Goal: Task Accomplishment & Management: Manage account settings

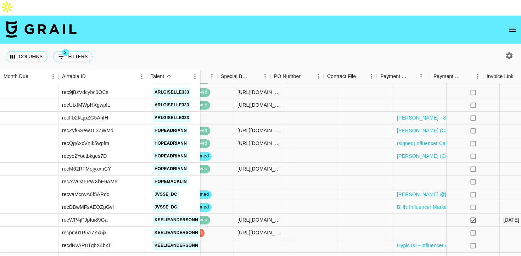
scroll to position [689, 465]
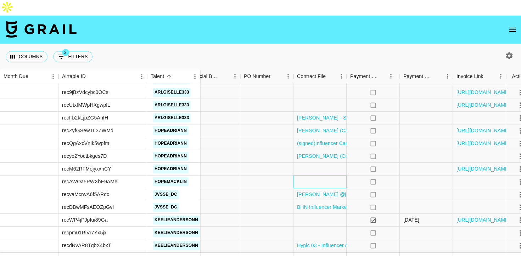
click at [324, 176] on div at bounding box center [320, 182] width 53 height 13
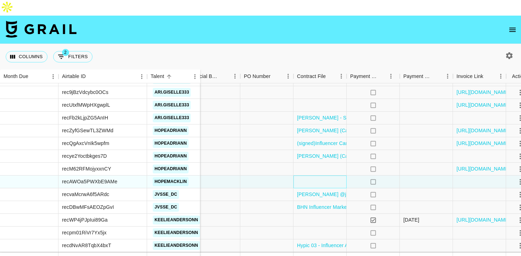
click at [324, 176] on div at bounding box center [320, 182] width 53 height 13
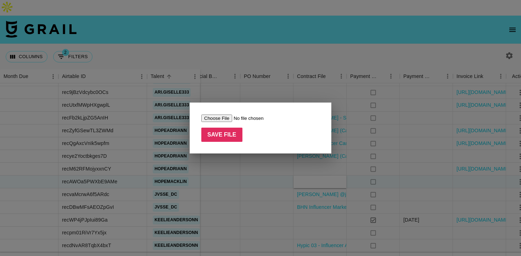
click at [223, 117] on input "file" at bounding box center [246, 118] width 90 height 7
type input "C:\fakepath\Hypic 03 - Influencer Agreement (@hopemacklin).pdf"
click at [224, 136] on input "Save File" at bounding box center [221, 135] width 41 height 14
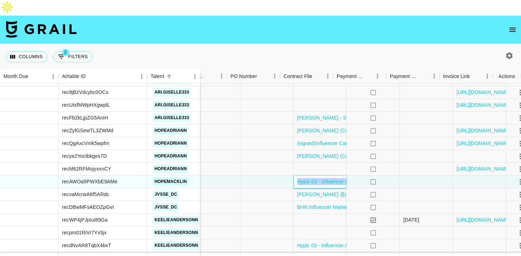
scroll to position [689, 479]
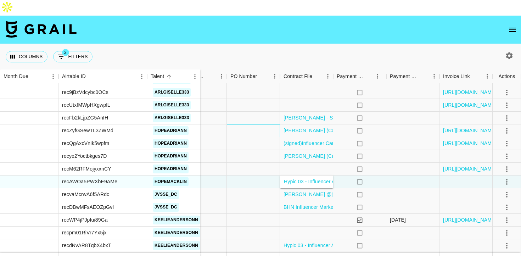
click at [248, 124] on div at bounding box center [253, 130] width 53 height 13
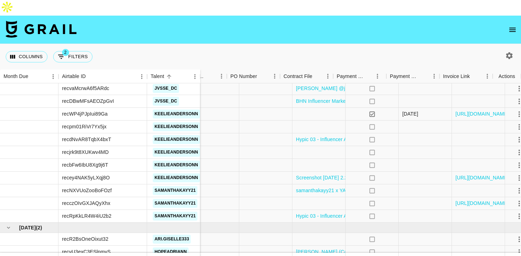
scroll to position [795, 479]
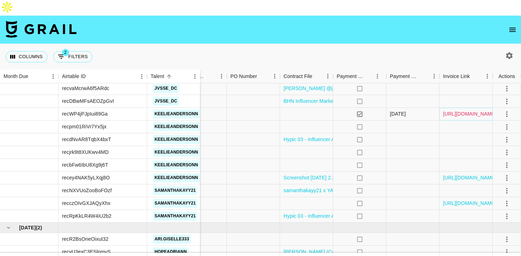
click at [457, 110] on link "https://in.xero.com/mty3QTCDLJNzydK5vZYLoaDaKQ9fIuOfJt5hozg0" at bounding box center [470, 113] width 54 height 7
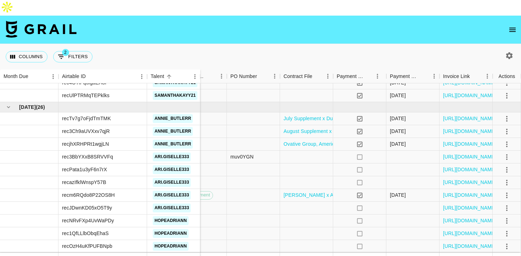
scroll to position [279, 479]
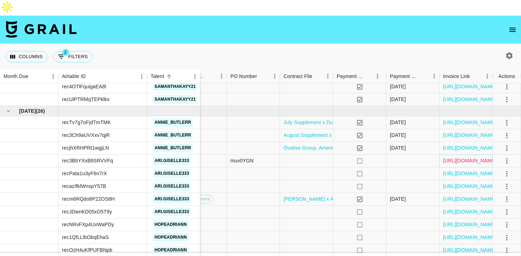
click at [473, 157] on link "https://in.xero.com/LdoCLHfuq2LgEDUU2H5mL1FnVCitHDqIDyzCaH2f" at bounding box center [470, 160] width 54 height 7
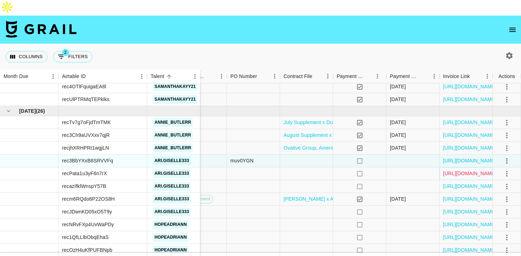
click at [457, 170] on link "https://in.xero.com/Anl5VKvRDJSo8ttG9bjwqxC6bcNyHVskoEY0q71O" at bounding box center [470, 173] width 54 height 7
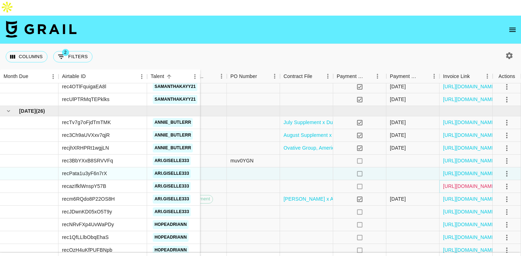
click at [452, 183] on link "https://in.xero.com/CR769GxsWylO86cy0fDf3DMCQEQTQamvILwITR61" at bounding box center [470, 186] width 54 height 7
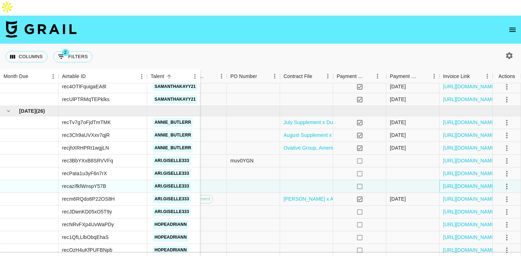
click at [454, 180] on div "https://in.xero.com/CR769GxsWylO86cy0fDf3DMCQEQTQamvILwITR61" at bounding box center [466, 186] width 53 height 13
click at [455, 183] on link "https://in.xero.com/CR769GxsWylO86cy0fDf3DMCQEQTQamvILwITR61" at bounding box center [470, 186] width 54 height 7
click at [451, 208] on link "https://in.xero.com/1oRZwkIWerGDBSGoH0OUzClXXgQ9ZHqIyeShoDU2" at bounding box center [470, 211] width 54 height 7
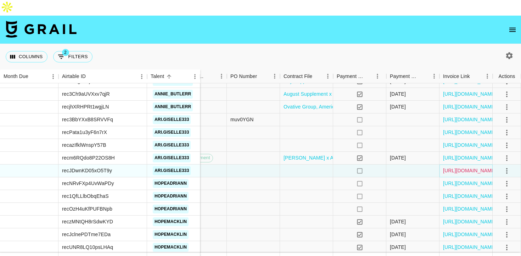
scroll to position [321, 479]
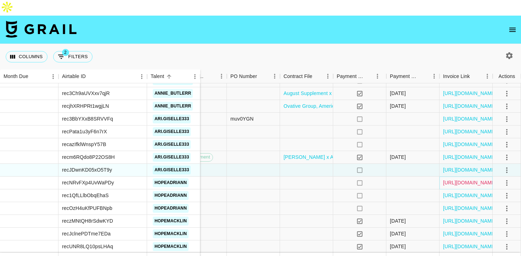
click at [459, 179] on link "https://in.xero.com/N5T7tGI36JHVuD9QEzfapmYdDvDjpZPPDviwmzk3" at bounding box center [470, 182] width 54 height 7
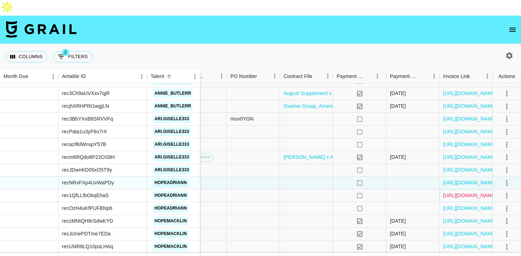
click at [456, 192] on link "https://in.xero.com/Vwd0DQgNDm66weZlHVzj2alAgjxbWs0S3cQoHSwk" at bounding box center [470, 195] width 54 height 7
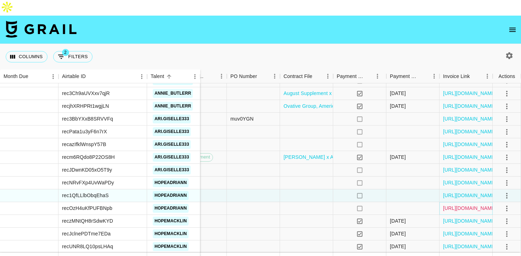
click at [461, 205] on link "https://in.xero.com/5VFVHQzSU1oU3AnSHPzJDmGDMG3ndhYfXg6SkWxL" at bounding box center [470, 208] width 54 height 7
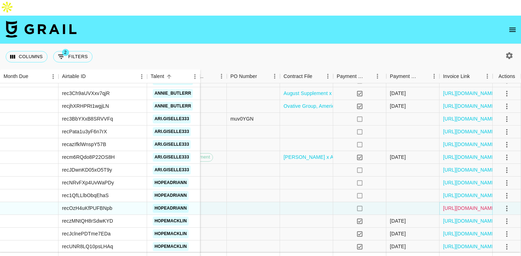
click at [456, 205] on link "https://in.xero.com/5VFVHQzSU1oU3AnSHPzJDmGDMG3ndhYfXg6SkWxL" at bounding box center [470, 208] width 54 height 7
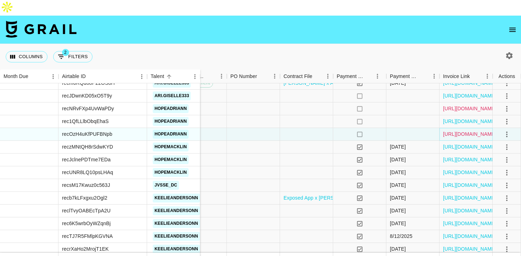
scroll to position [396, 479]
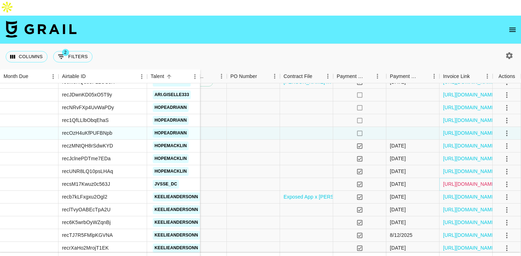
click at [451, 180] on link "https://in.xero.com/7iIMiOHoJBzGaX5o99eSyNZvimEpr9o5NzfWmlqp" at bounding box center [470, 183] width 54 height 7
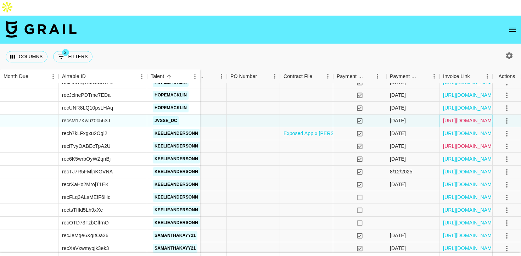
scroll to position [460, 479]
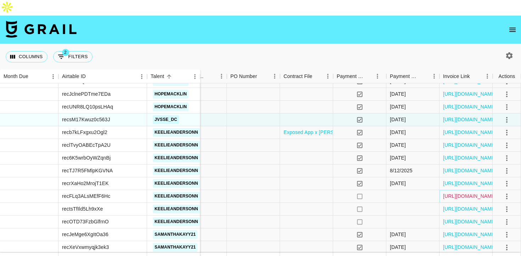
click at [454, 193] on link "https://in.xero.com/oqH3w58EpzHihvMeS5kgE5QqszpIjJWjhqK8ZNDJ" at bounding box center [470, 196] width 54 height 7
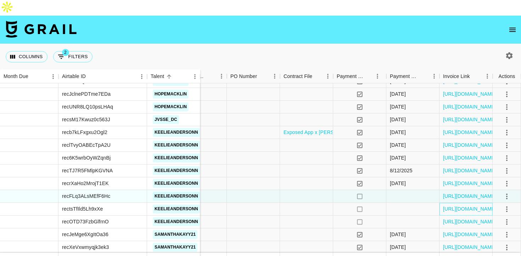
click at [443, 203] on div "https://in.xero.com/PIjBQKOAFhUYeFihOjzeglrSmcQ5O5kRTwbfj0YU" at bounding box center [466, 209] width 53 height 13
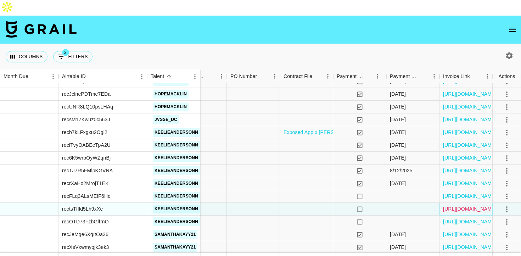
click at [447, 205] on link "https://in.xero.com/PIjBQKOAFhUYeFihOjzeglrSmcQ5O5kRTwbfj0YU" at bounding box center [470, 208] width 54 height 7
click at [465, 218] on link "https://in.xero.com/T7lGJ5EVKGeZt4LgfCb4LoG6D0jG2826lUZ2Fw2C" at bounding box center [470, 221] width 54 height 7
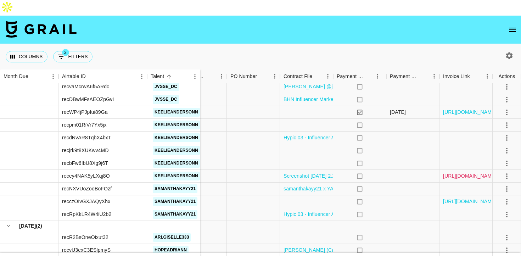
scroll to position [798, 479]
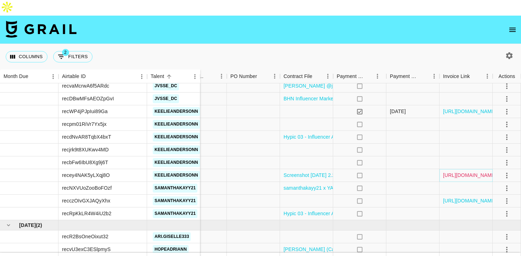
click at [467, 172] on link "https://in.xero.com/VDkfrsDaawXHDCTi0xQdgRgEEZMneTlDHIgt4ZxI" at bounding box center [470, 175] width 54 height 7
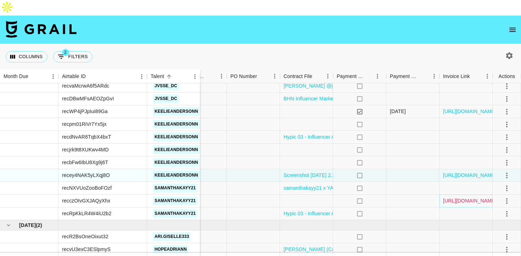
click at [472, 197] on link "https://in.xero.com/kNoTb7Z0TdF6QQMAj12aX7Tdd2NPIAB5SRZVIip9" at bounding box center [470, 200] width 54 height 7
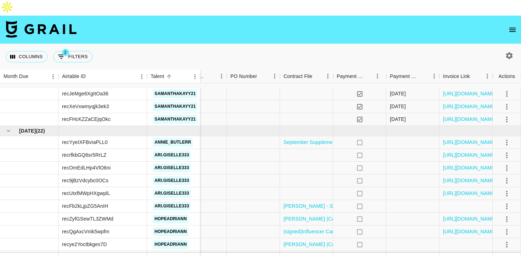
scroll to position [568, 479]
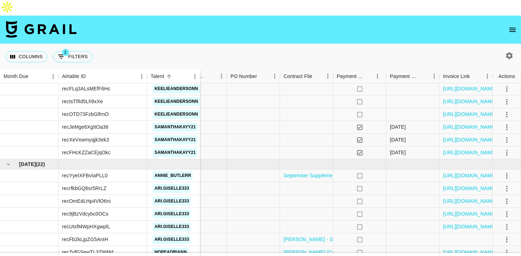
click at [512, 26] on icon "open drawer" at bounding box center [513, 30] width 9 height 9
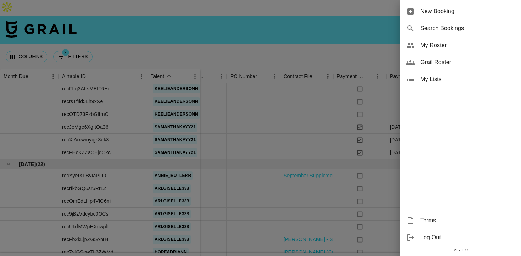
click at [458, 42] on span "My Roster" at bounding box center [468, 45] width 95 height 9
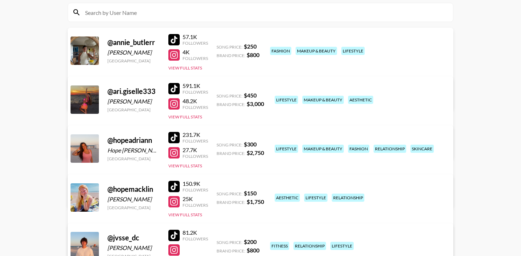
scroll to position [94, 0]
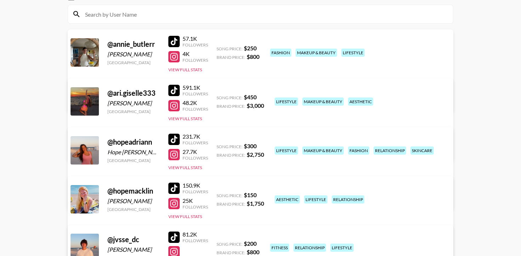
click at [174, 134] on div at bounding box center [173, 139] width 11 height 11
click at [175, 246] on div at bounding box center [173, 251] width 11 height 11
click at [173, 149] on div at bounding box center [173, 154] width 11 height 11
click at [219, 194] on link "View/Edit Details" at bounding box center [149, 197] width 138 height 7
click at [219, 145] on link "View/Edit Details" at bounding box center [149, 148] width 138 height 7
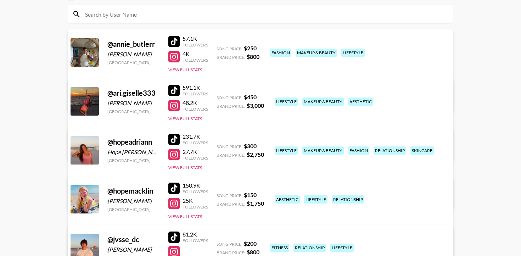
click at [176, 100] on div at bounding box center [173, 105] width 11 height 11
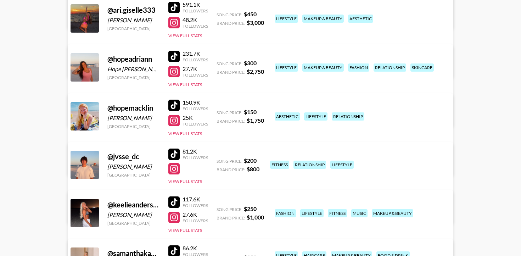
scroll to position [246, 0]
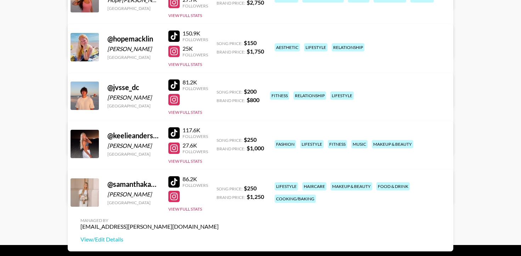
click at [173, 191] on div at bounding box center [173, 196] width 11 height 11
click at [175, 176] on div at bounding box center [173, 181] width 11 height 11
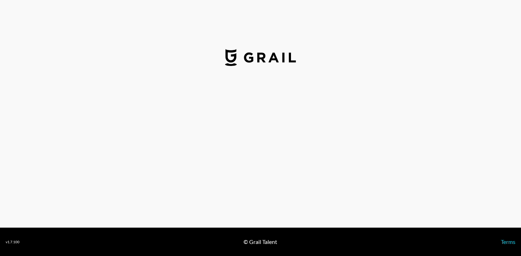
select select "USD"
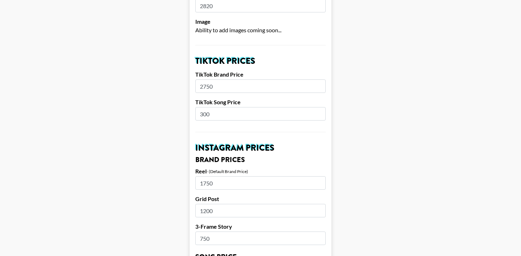
scroll to position [234, 0]
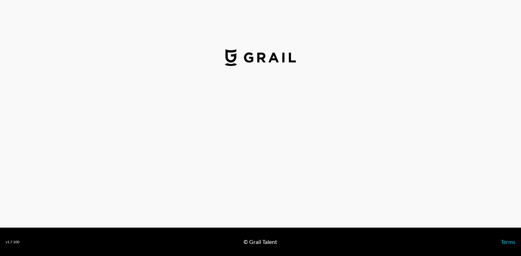
select select "USD"
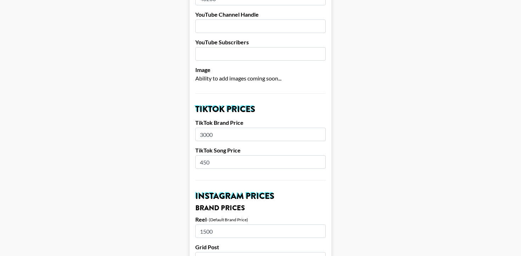
scroll to position [185, 0]
